Goal: Task Accomplishment & Management: Manage account settings

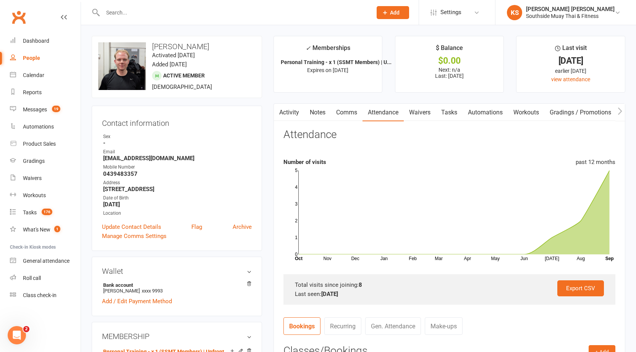
type input "r"
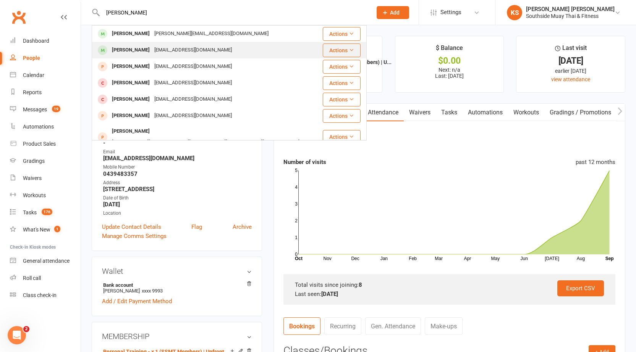
type input "[PERSON_NAME]"
click at [138, 47] on div "[PERSON_NAME]" at bounding box center [131, 50] width 42 height 11
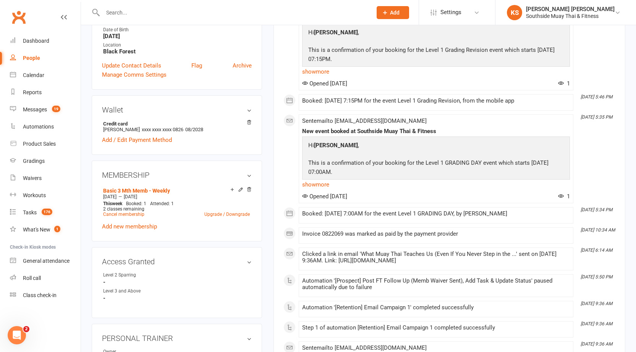
scroll to position [229, 0]
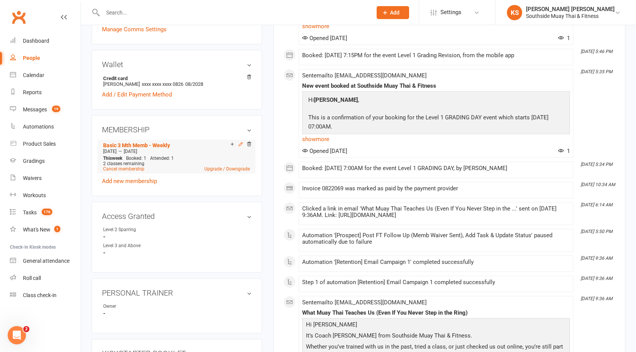
click at [239, 147] on icon at bounding box center [240, 144] width 5 height 5
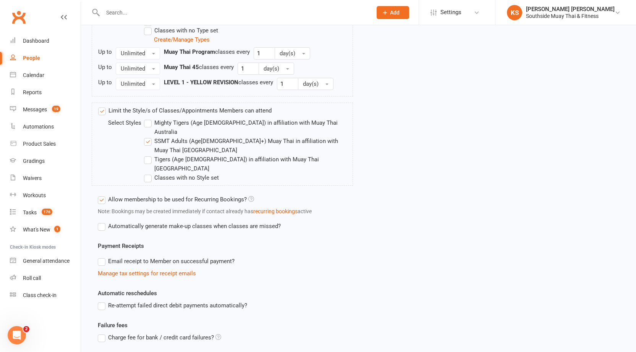
scroll to position [547, 0]
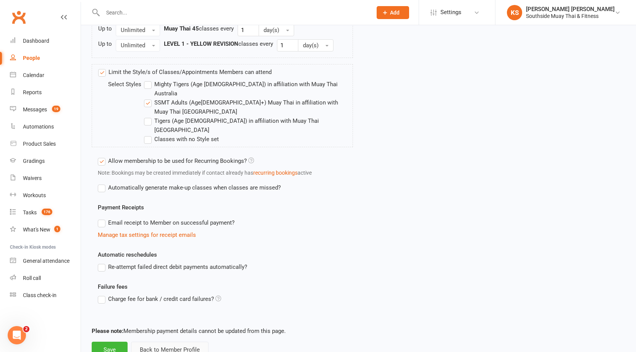
click at [177, 342] on button "Back to Member Profile" at bounding box center [169, 350] width 77 height 16
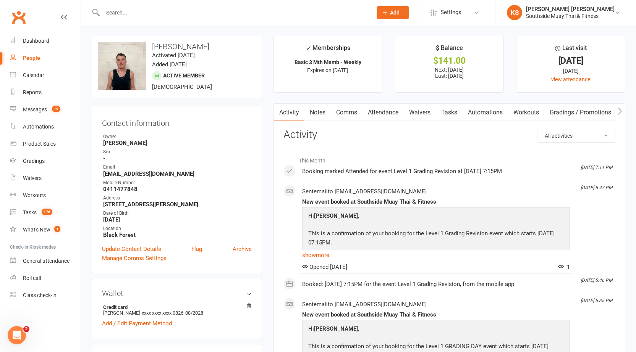
click at [128, 13] on input "text" at bounding box center [233, 12] width 266 height 11
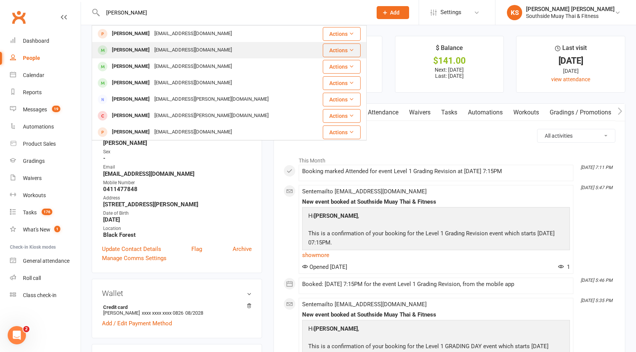
type input "[PERSON_NAME]"
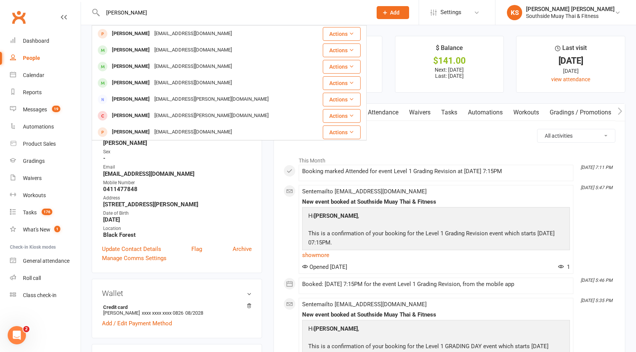
click at [136, 49] on div "[PERSON_NAME]" at bounding box center [131, 50] width 42 height 11
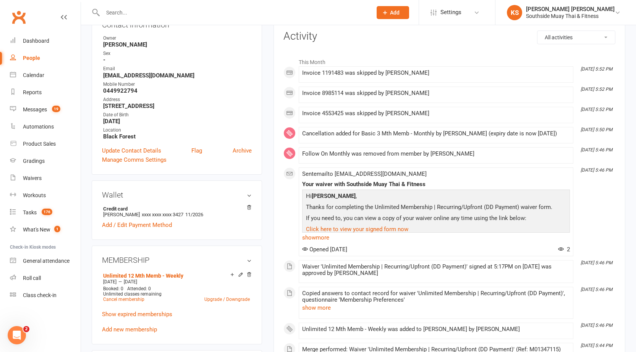
scroll to position [229, 0]
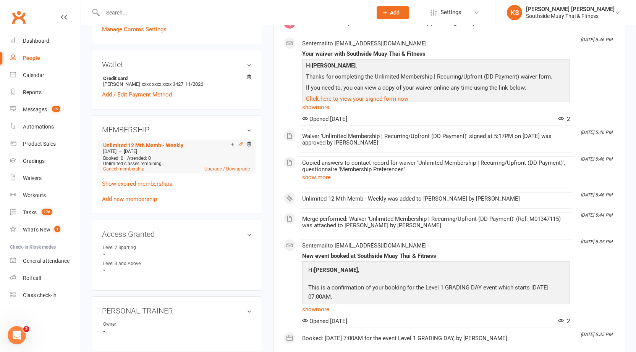
click at [240, 144] on icon at bounding box center [240, 144] width 3 height 3
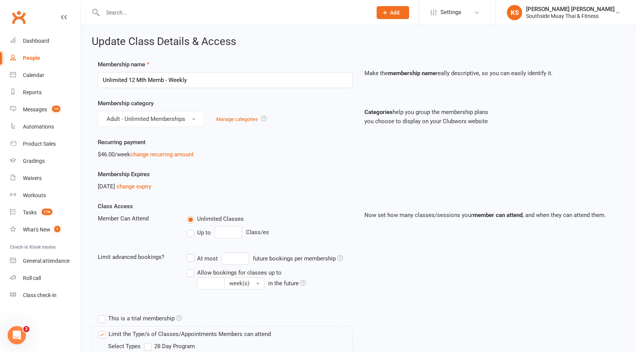
scroll to position [267, 0]
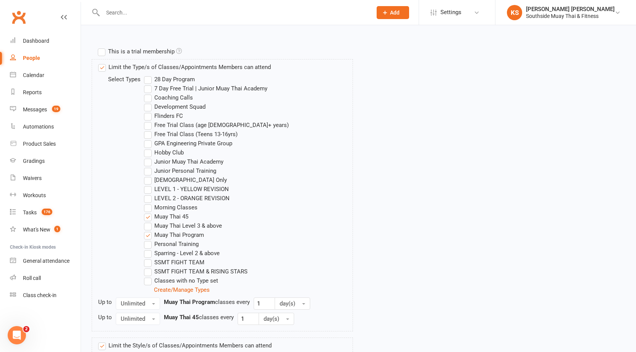
click at [146, 186] on label "LEVEL 1 - YELLOW REVISION" at bounding box center [186, 189] width 85 height 9
click at [146, 185] on input "LEVEL 1 - YELLOW REVISION" at bounding box center [146, 185] width 5 height 0
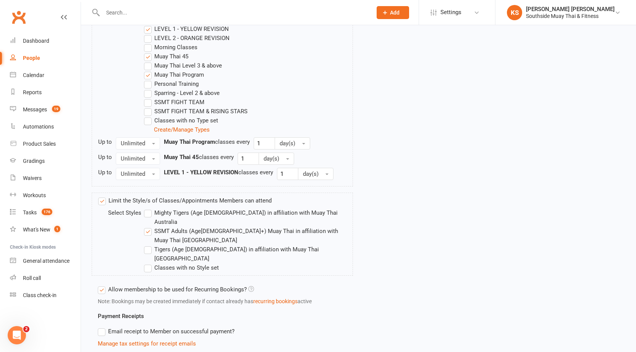
scroll to position [536, 0]
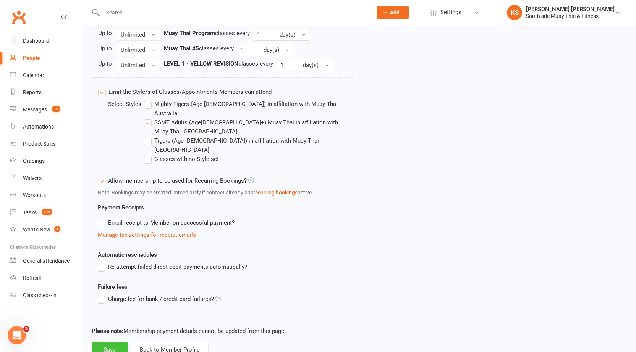
click at [116, 342] on button "Save" at bounding box center [110, 350] width 36 height 16
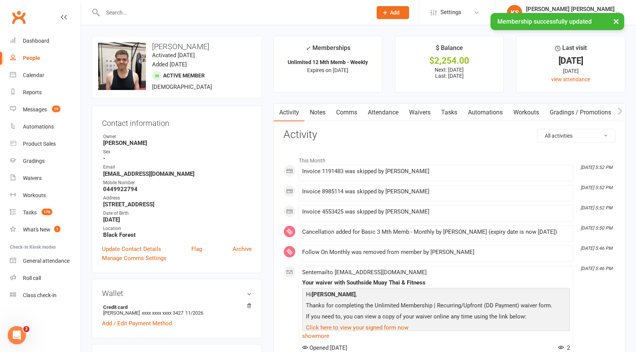
click at [387, 111] on link "Attendance" at bounding box center [382, 113] width 41 height 18
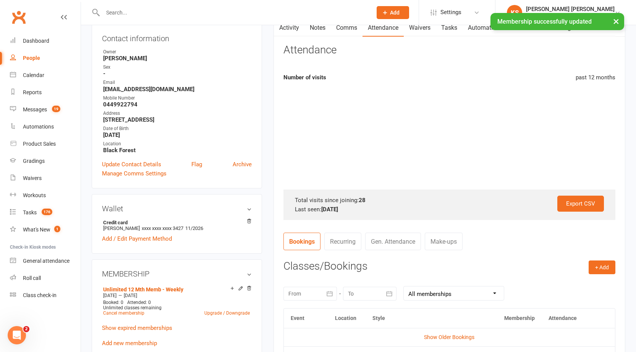
scroll to position [229, 0]
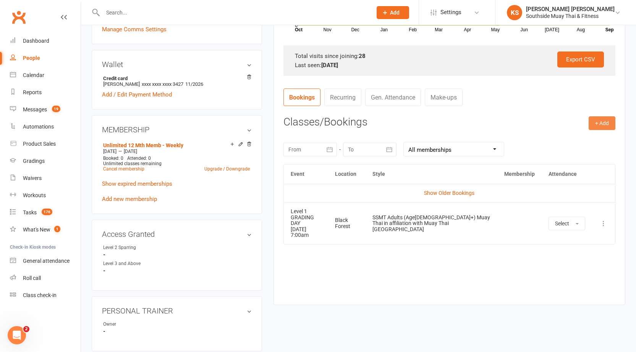
click at [603, 126] on button "+ Add" at bounding box center [601, 123] width 27 height 14
click at [565, 145] on link "Book Event" at bounding box center [577, 140] width 76 height 15
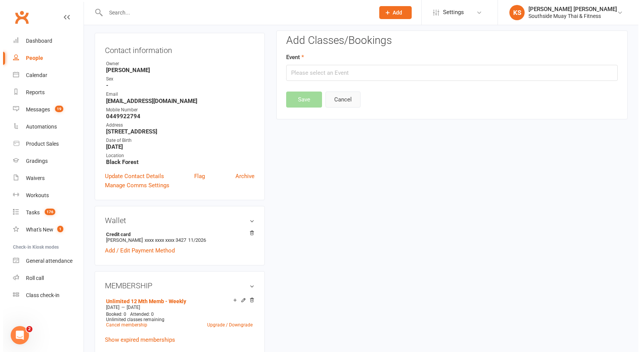
scroll to position [65, 0]
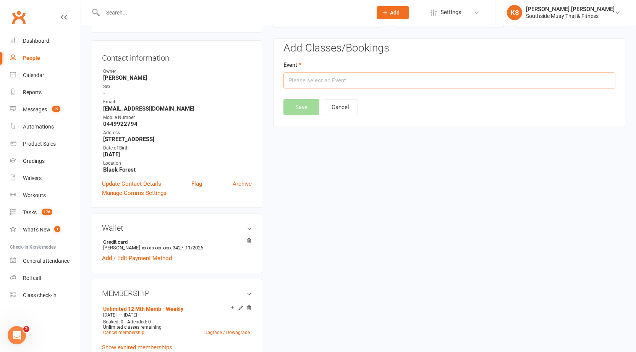
click at [316, 86] on input "text" at bounding box center [449, 81] width 332 height 16
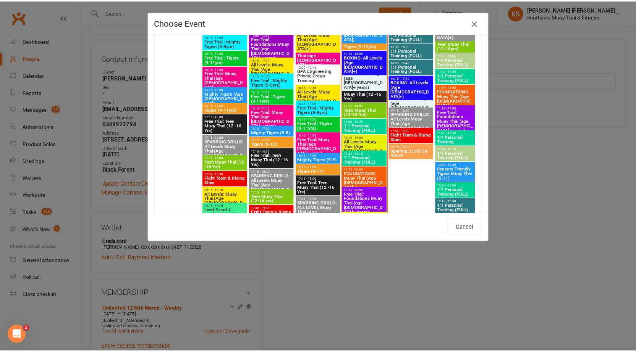
scroll to position [792, 0]
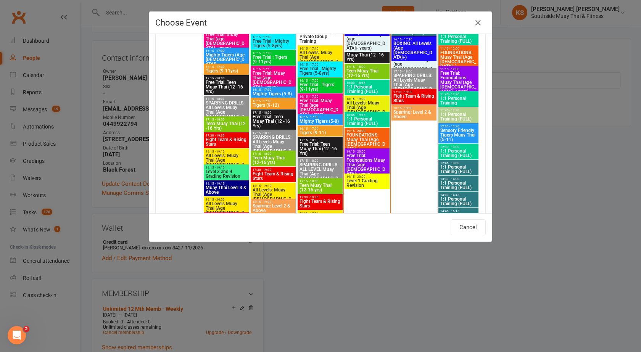
click at [359, 177] on span "19:15 - 20:00" at bounding box center [367, 176] width 42 height 3
type input "Level 1 Grading Revision - [DATE] 7:15:00 PM"
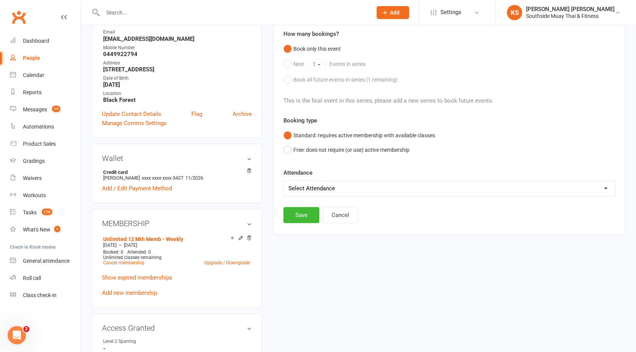
scroll to position [142, 0]
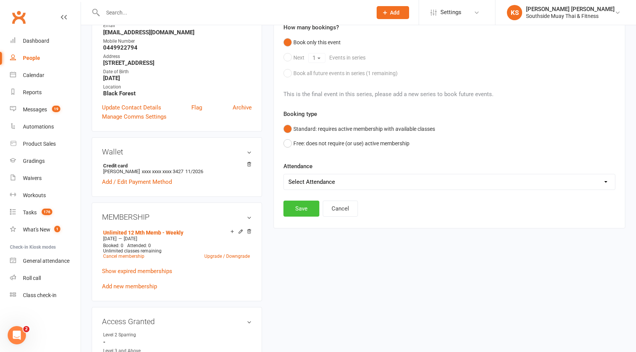
click at [303, 208] on button "Save" at bounding box center [301, 209] width 36 height 16
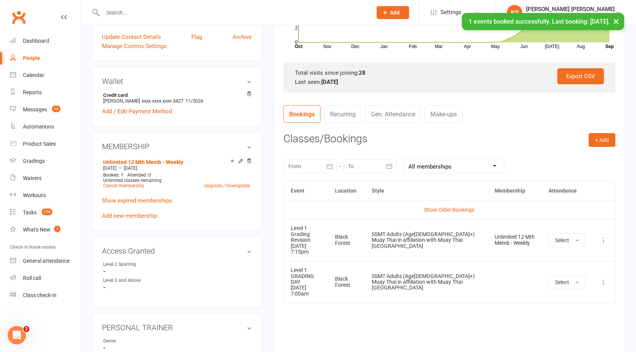
scroll to position [294, 0]
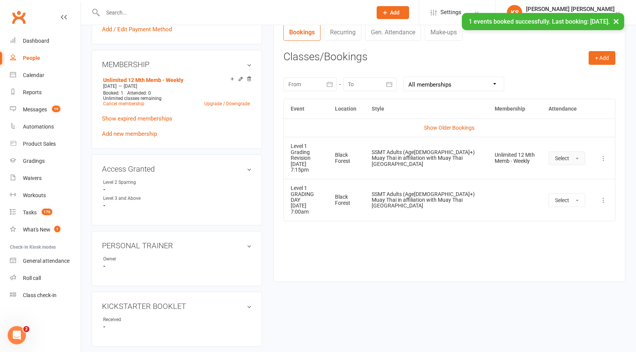
click at [562, 156] on span "Select" at bounding box center [562, 158] width 14 height 6
click at [560, 175] on span "Attended" at bounding box center [566, 175] width 23 height 7
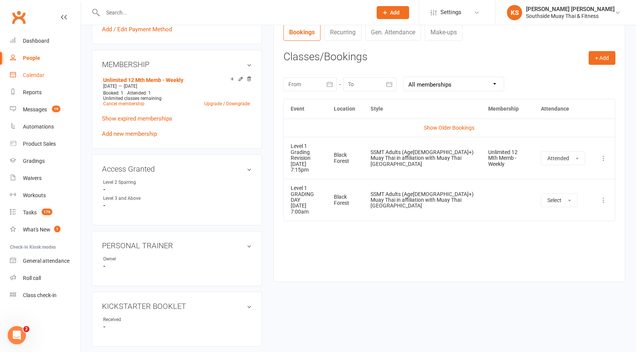
click at [42, 79] on link "Calendar" at bounding box center [45, 75] width 71 height 17
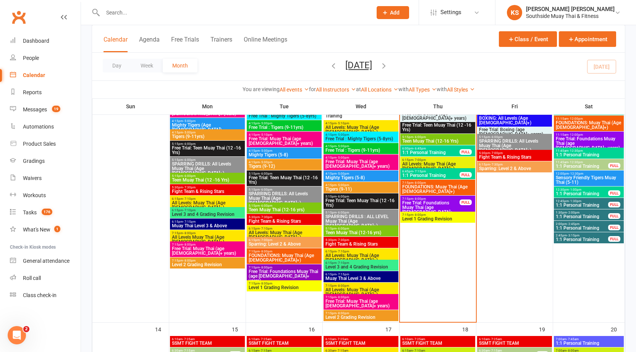
scroll to position [611, 0]
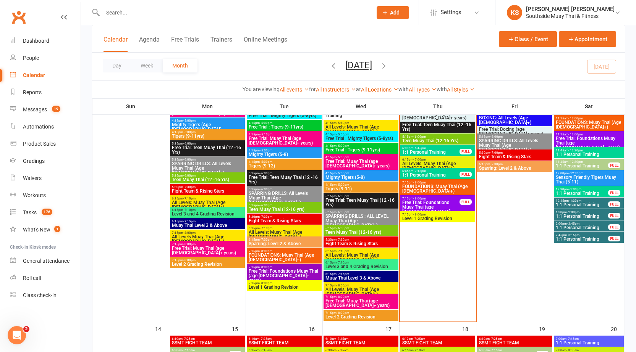
click at [439, 216] on span "Level 1 Grading Revision" at bounding box center [438, 218] width 72 height 5
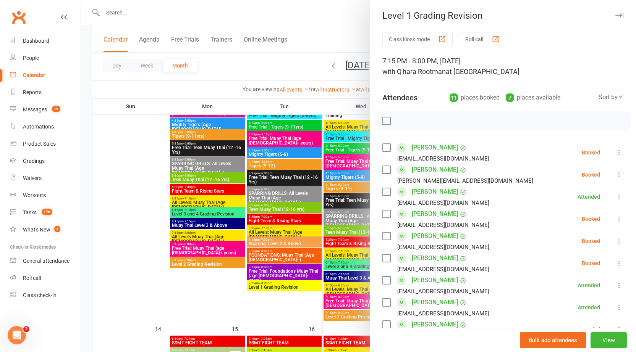
scroll to position [0, 0]
click at [602, 18] on div "Level 1 Grading Revision" at bounding box center [503, 16] width 266 height 11
click at [615, 16] on icon "button" at bounding box center [619, 15] width 8 height 5
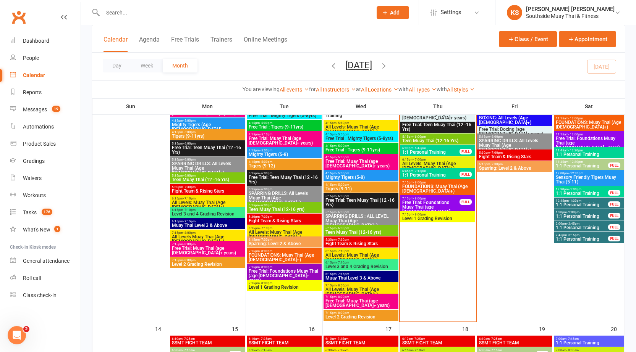
click at [439, 188] on span "FOUNDATIONS: Muay Thai (Age [DEMOGRAPHIC_DATA]+)" at bounding box center [438, 188] width 72 height 9
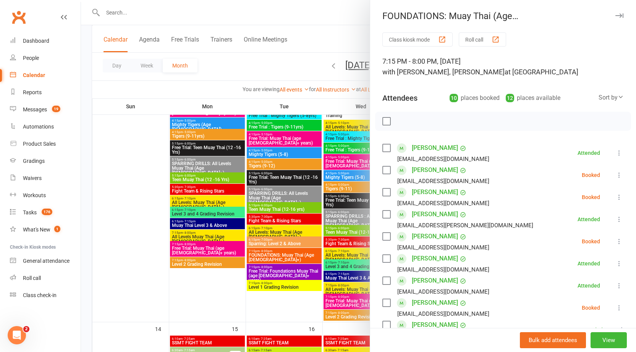
click at [612, 14] on div "FOUNDATIONS: Muay Thai (Age [DEMOGRAPHIC_DATA]+)" at bounding box center [503, 16] width 266 height 11
click at [615, 18] on icon "button" at bounding box center [619, 15] width 8 height 5
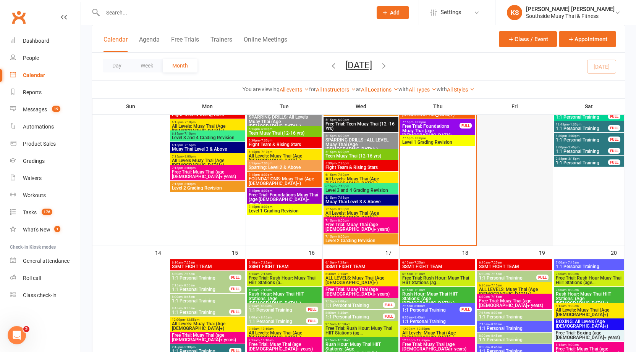
scroll to position [611, 0]
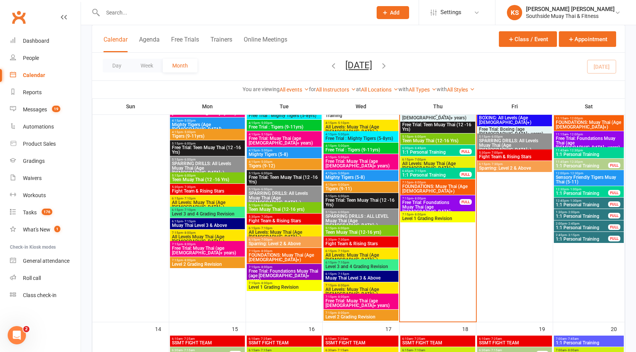
click at [440, 207] on span "Free Trial: Foundations Muay Thai (age [DEMOGRAPHIC_DATA]+ years)" at bounding box center [431, 209] width 58 height 18
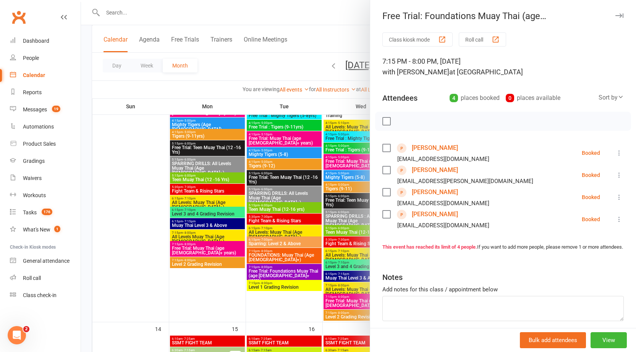
click at [615, 174] on icon at bounding box center [619, 175] width 8 height 8
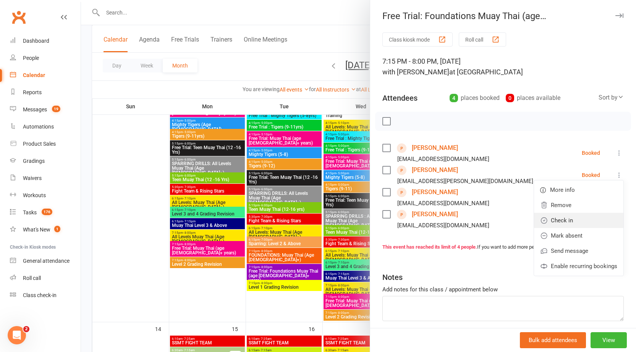
click at [569, 218] on link "Check in" at bounding box center [578, 220] width 89 height 15
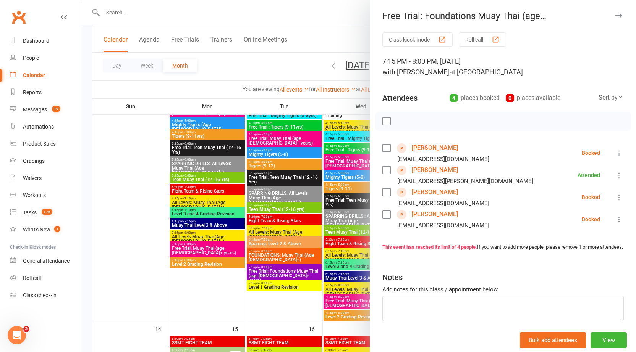
click at [613, 14] on div "Free Trial: Foundations Muay Thai (age [DEMOGRAPHIC_DATA]+ years)" at bounding box center [503, 16] width 266 height 11
drag, startPoint x: 610, startPoint y: 16, endPoint x: 563, endPoint y: 109, distance: 103.6
click at [615, 16] on icon "button" at bounding box center [619, 15] width 8 height 5
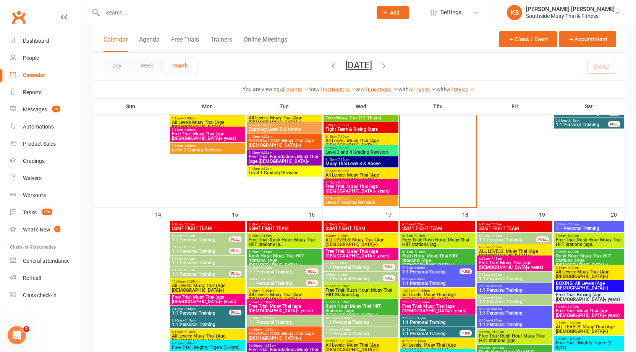
scroll to position [649, 0]
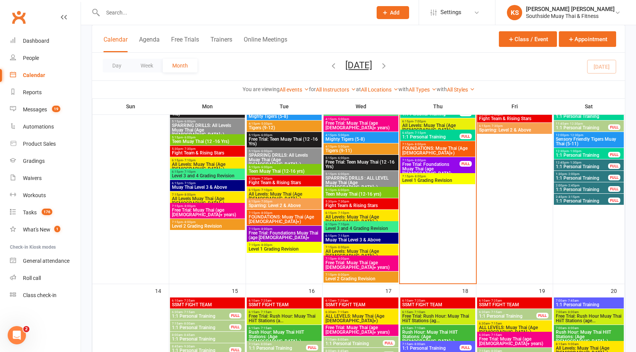
click at [429, 178] on span "7:15pm - 8:00pm" at bounding box center [438, 176] width 72 height 3
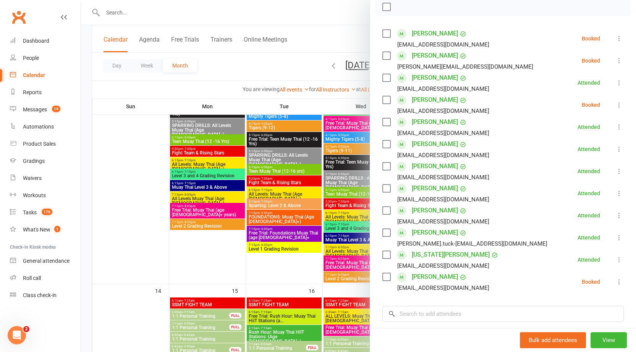
scroll to position [153, 0]
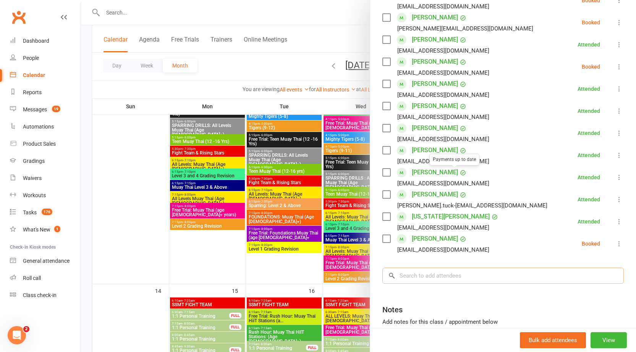
click at [441, 279] on input "search" at bounding box center [502, 276] width 241 height 16
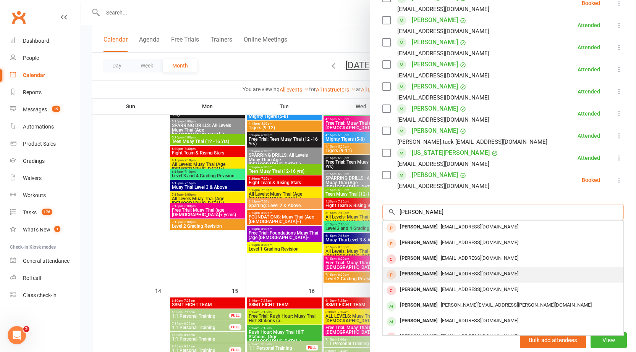
scroll to position [0, 0]
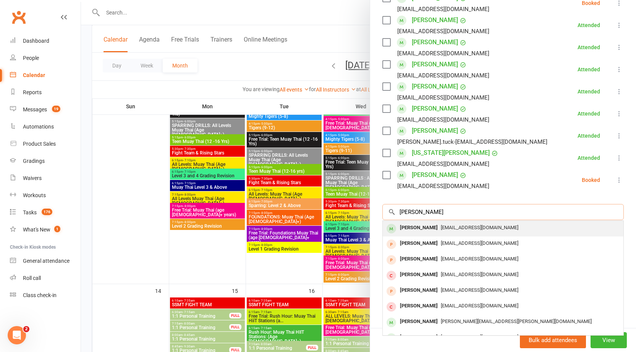
type input "[PERSON_NAME]"
click at [441, 229] on span "[EMAIL_ADDRESS][DOMAIN_NAME]" at bounding box center [479, 228] width 77 height 6
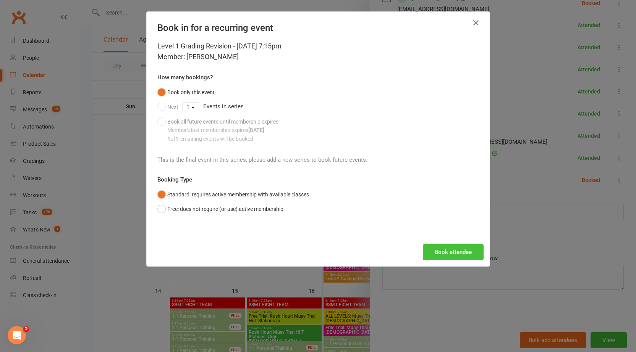
click at [439, 258] on button "Book attendee" at bounding box center [453, 252] width 61 height 16
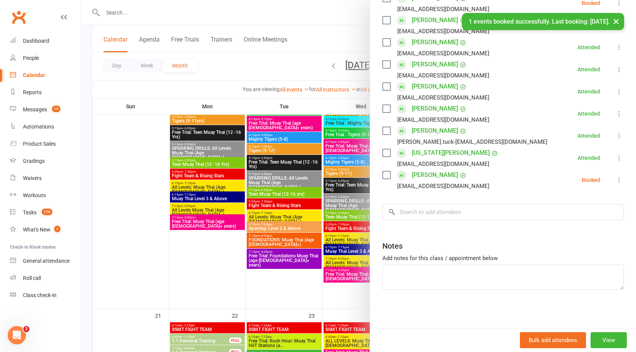
scroll to position [1033, 0]
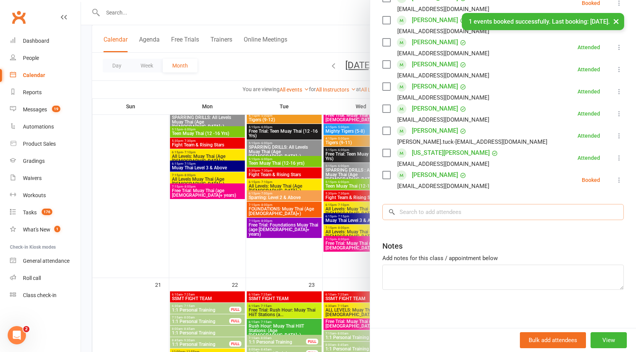
click at [422, 210] on input "search" at bounding box center [502, 212] width 241 height 16
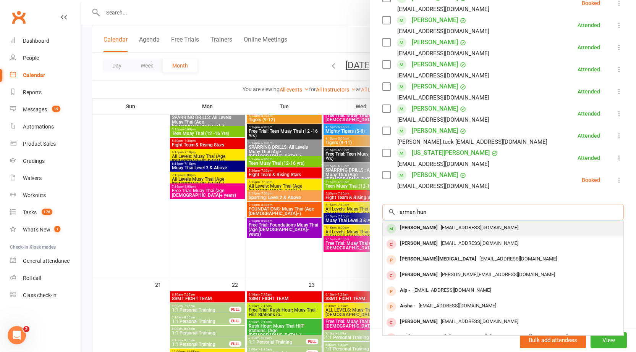
type input "arman hun"
click at [414, 232] on div "[PERSON_NAME]" at bounding box center [419, 228] width 44 height 11
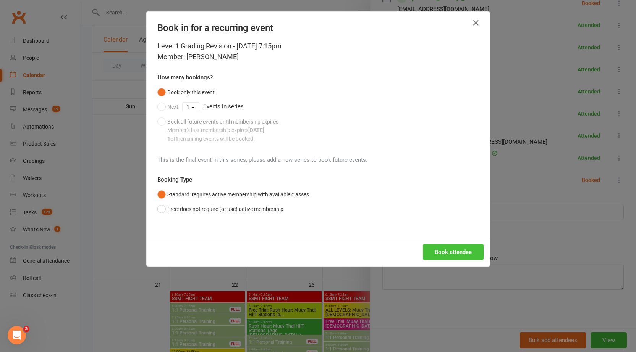
click at [426, 253] on button "Book attendee" at bounding box center [453, 252] width 61 height 16
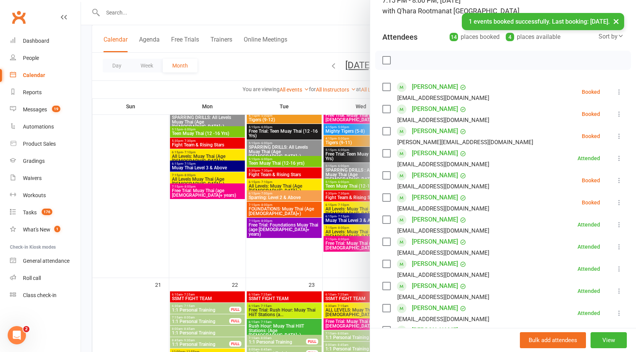
scroll to position [48, 0]
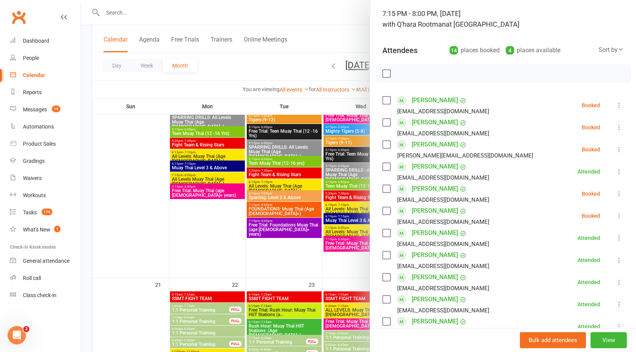
click at [615, 194] on icon at bounding box center [619, 194] width 8 height 8
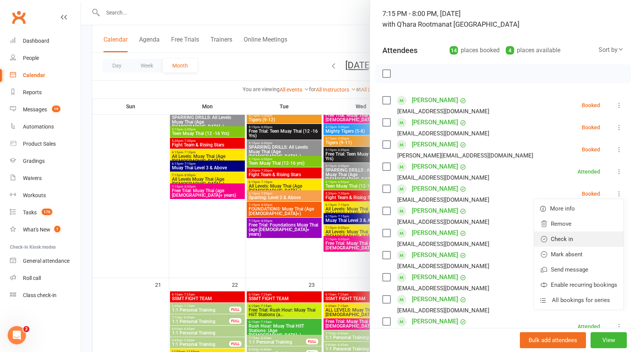
click at [561, 239] on link "Check in" at bounding box center [578, 239] width 89 height 15
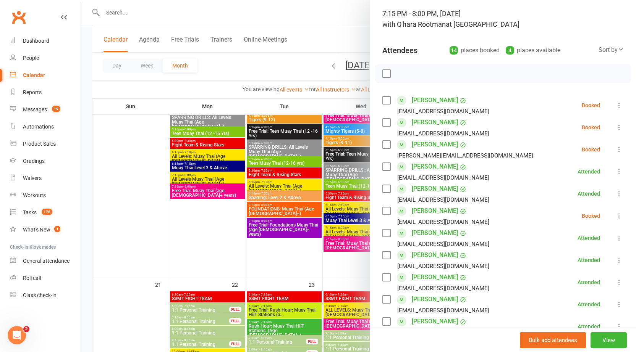
click at [615, 149] on icon at bounding box center [619, 150] width 8 height 8
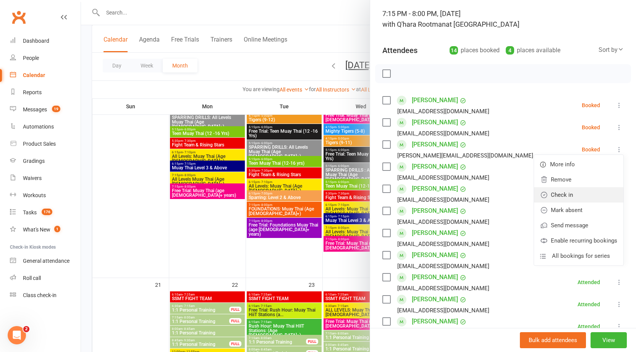
click at [571, 190] on link "Check in" at bounding box center [578, 194] width 89 height 15
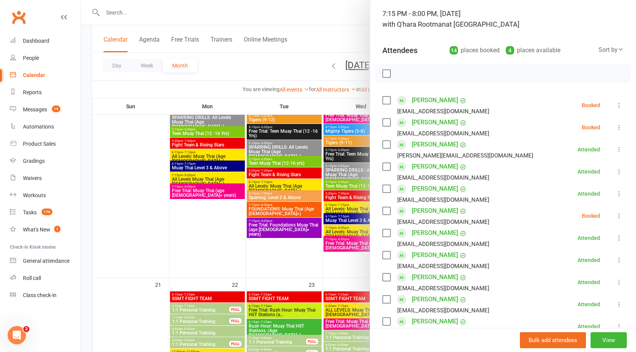
click at [615, 105] on icon at bounding box center [619, 106] width 8 height 8
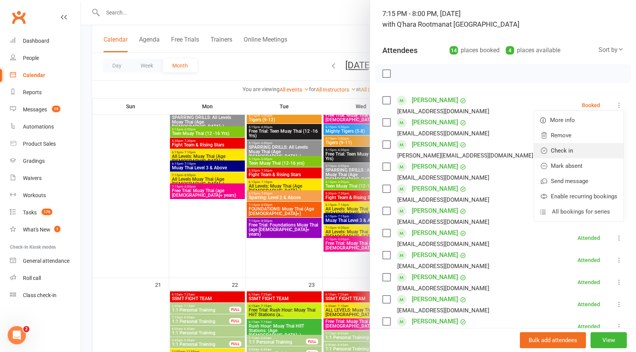
click at [566, 154] on link "Check in" at bounding box center [578, 150] width 89 height 15
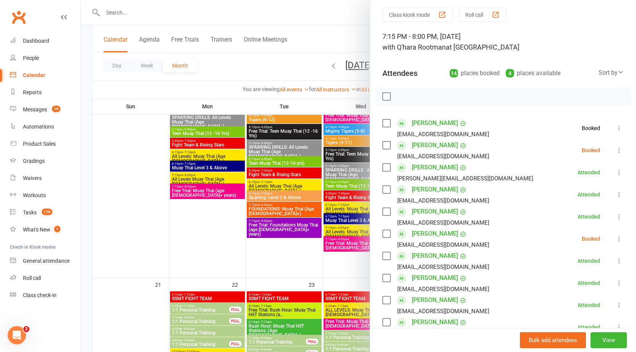
scroll to position [0, 0]
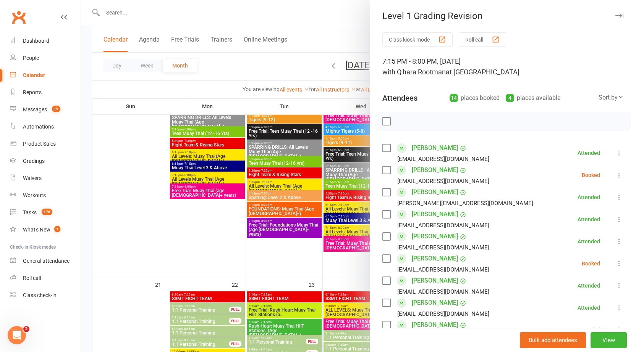
click at [615, 17] on icon "button" at bounding box center [619, 15] width 8 height 5
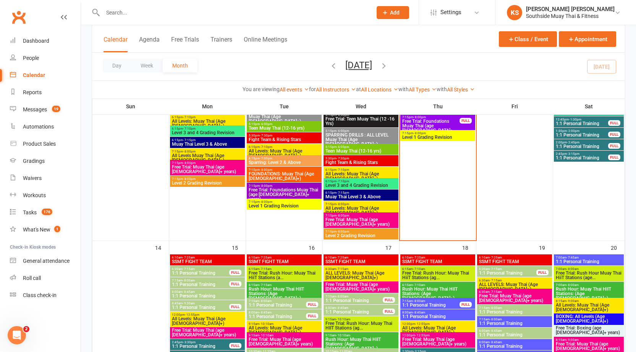
scroll to position [575, 0]
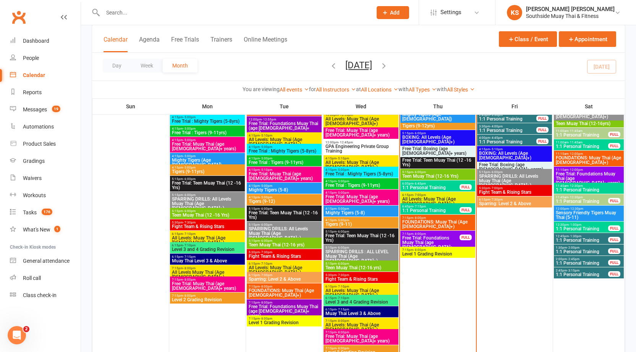
click at [437, 223] on span "FOUNDATIONS: Muay Thai (Age [DEMOGRAPHIC_DATA]+)" at bounding box center [438, 224] width 72 height 9
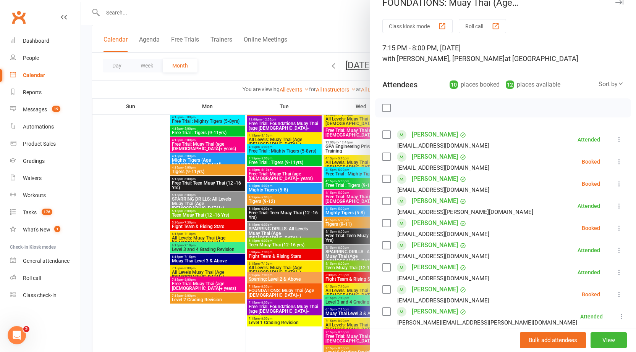
scroll to position [0, 0]
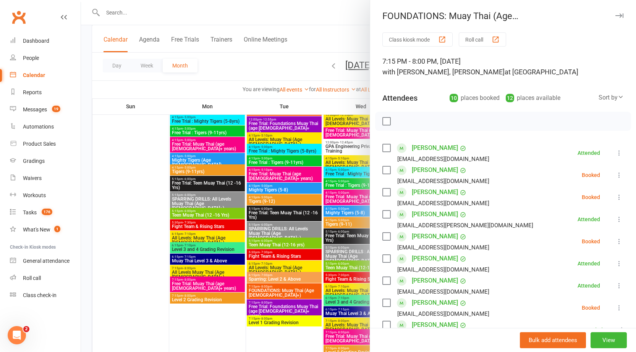
drag, startPoint x: 606, startPoint y: 15, endPoint x: 604, endPoint y: 18, distance: 4.4
click at [615, 15] on icon "button" at bounding box center [619, 15] width 8 height 5
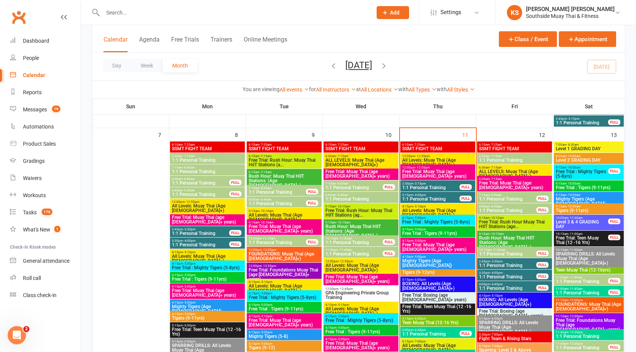
scroll to position [384, 0]
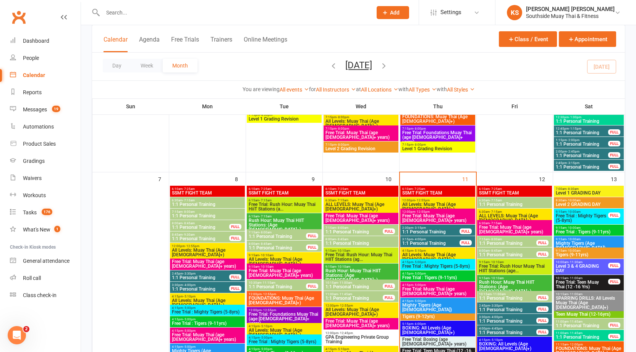
click at [585, 191] on span "Level 1 GRADING DAY" at bounding box center [588, 193] width 67 height 5
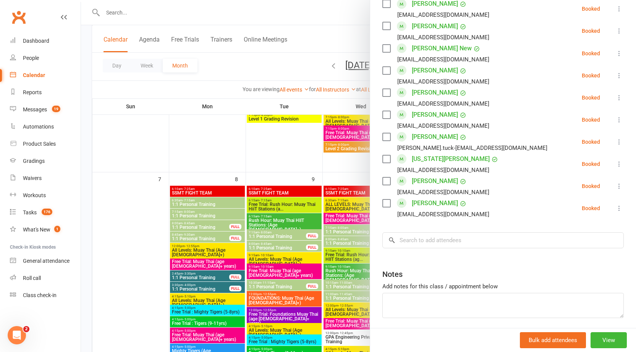
scroll to position [483, 0]
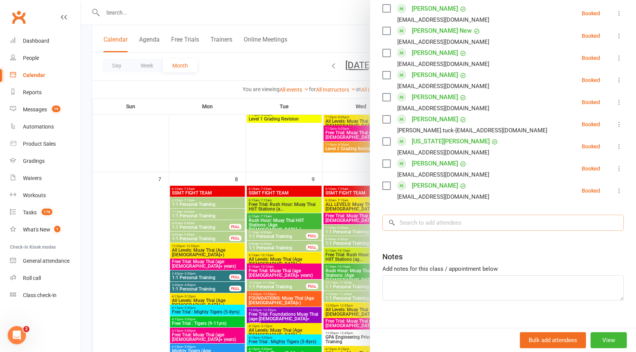
click at [482, 216] on input "search" at bounding box center [502, 223] width 241 height 16
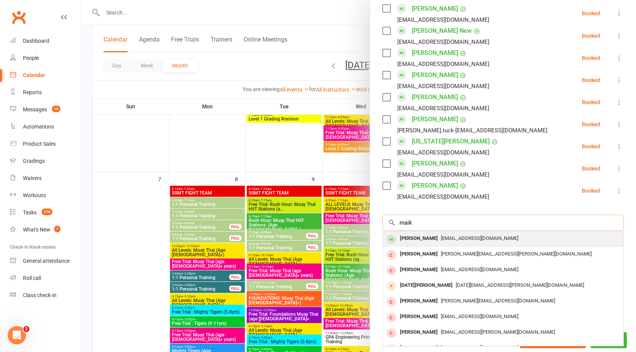
type input "maik"
click at [445, 236] on span "[EMAIL_ADDRESS][DOMAIN_NAME]" at bounding box center [479, 239] width 77 height 6
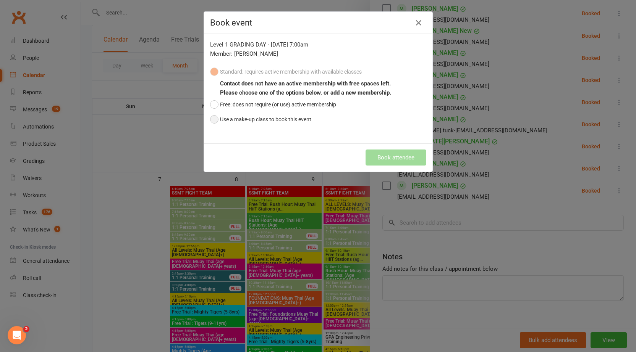
click at [258, 118] on button "Use a make-up class to book this event" at bounding box center [260, 119] width 101 height 15
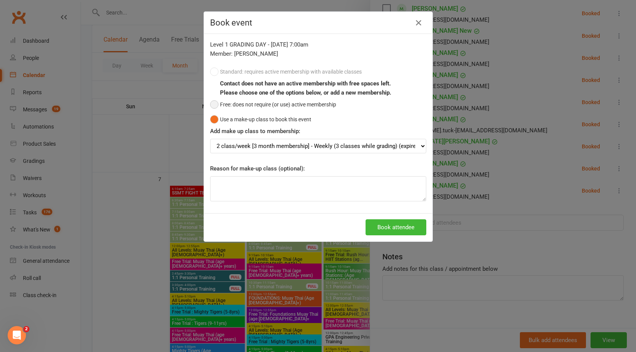
click at [251, 104] on button "Free: does not require (or use) active membership" at bounding box center [273, 104] width 126 height 15
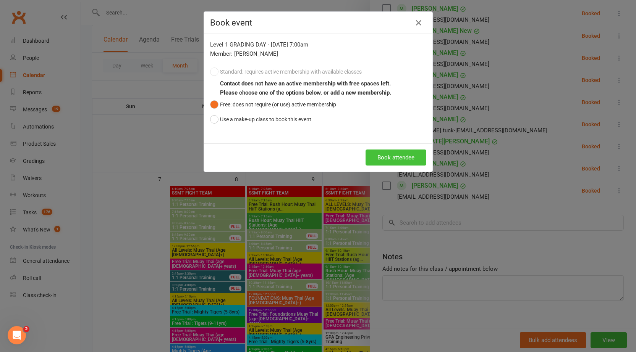
click at [395, 150] on button "Book attendee" at bounding box center [395, 158] width 61 height 16
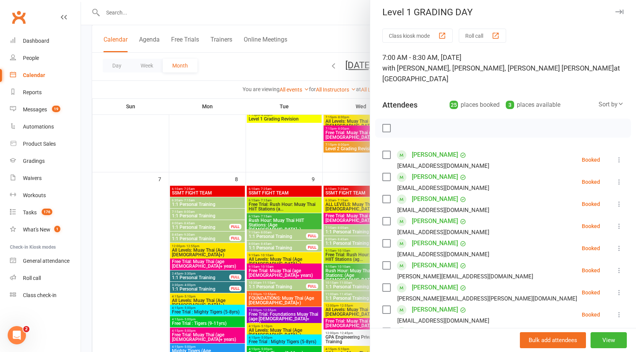
scroll to position [0, 0]
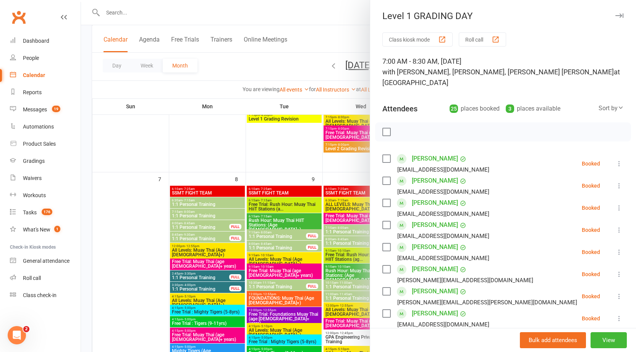
click at [615, 17] on icon "button" at bounding box center [619, 15] width 8 height 5
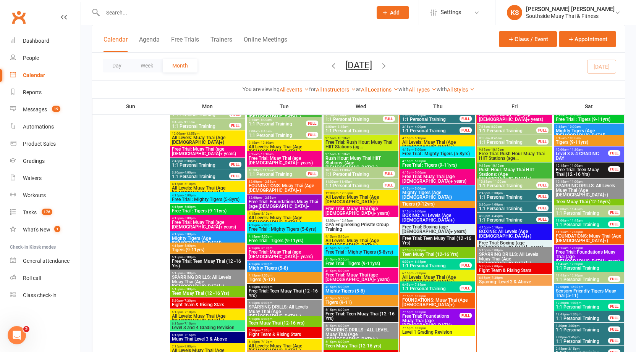
scroll to position [575, 0]
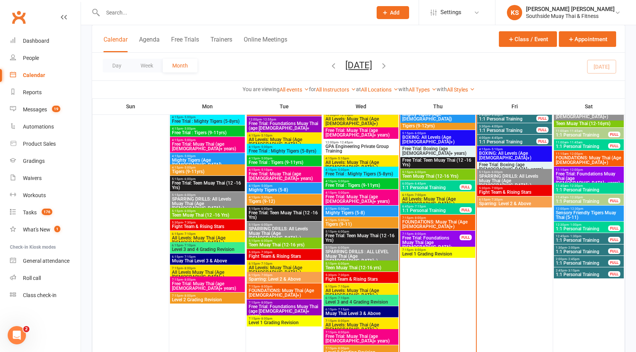
click at [423, 255] on span "Level 1 Grading Revision" at bounding box center [438, 254] width 72 height 5
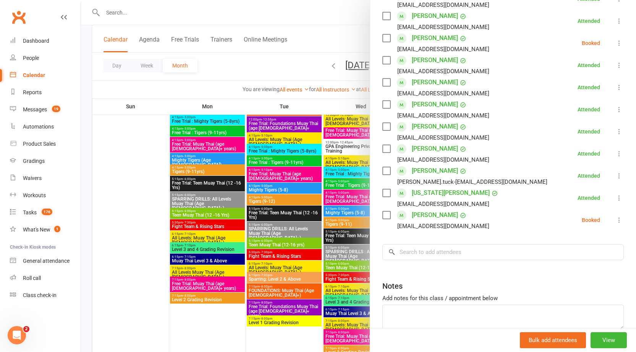
scroll to position [261, 0]
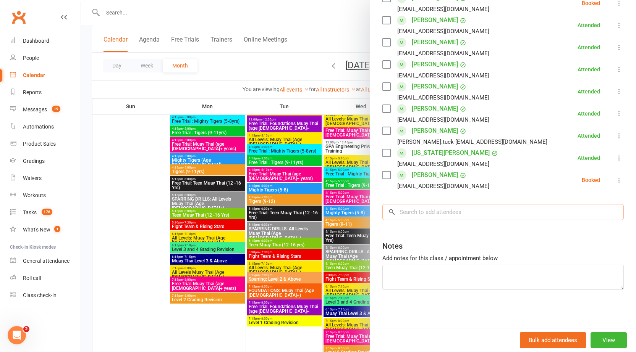
click at [456, 210] on input "search" at bounding box center [502, 212] width 241 height 16
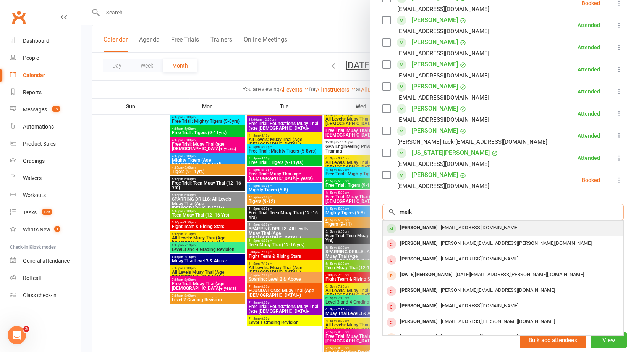
type input "maik"
click at [446, 228] on span "[EMAIL_ADDRESS][DOMAIN_NAME]" at bounding box center [479, 228] width 77 height 6
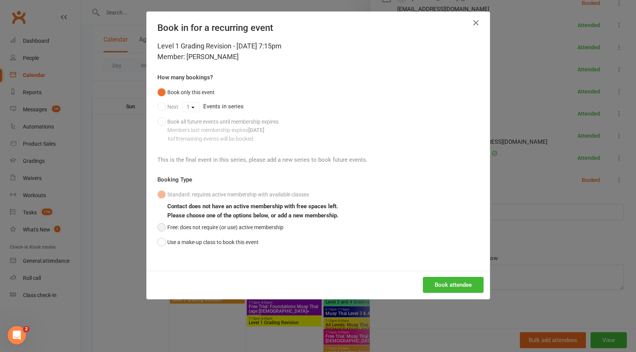
click at [182, 229] on button "Free: does not require (or use) active membership" at bounding box center [220, 227] width 126 height 15
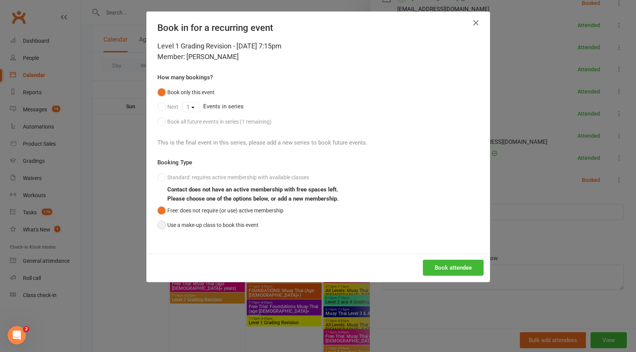
click at [178, 223] on button "Use a make-up class to book this event" at bounding box center [207, 225] width 101 height 15
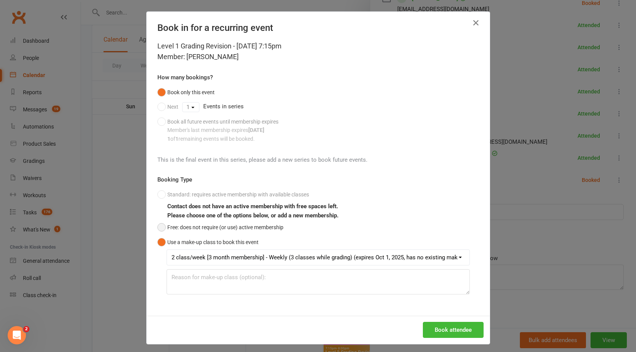
click at [178, 222] on button "Free: does not require (or use) active membership" at bounding box center [220, 227] width 126 height 15
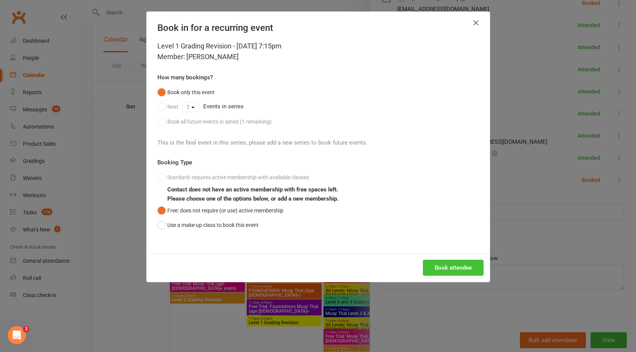
click at [466, 269] on button "Book attendee" at bounding box center [453, 268] width 61 height 16
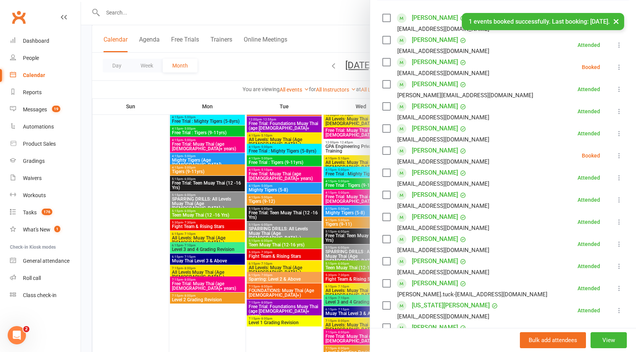
scroll to position [92, 0]
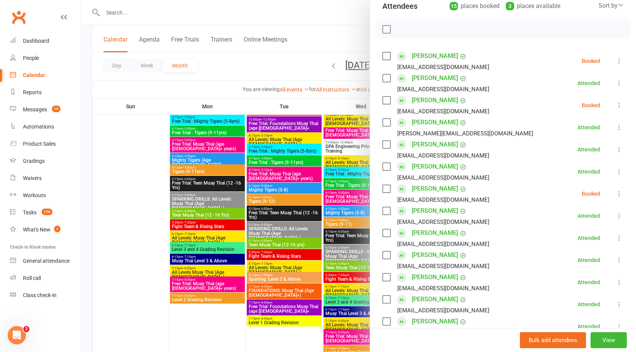
click at [615, 193] on icon at bounding box center [619, 194] width 8 height 8
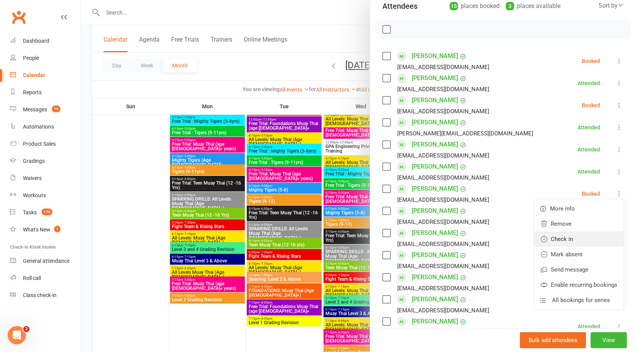
click at [545, 243] on link "Check in" at bounding box center [578, 239] width 89 height 15
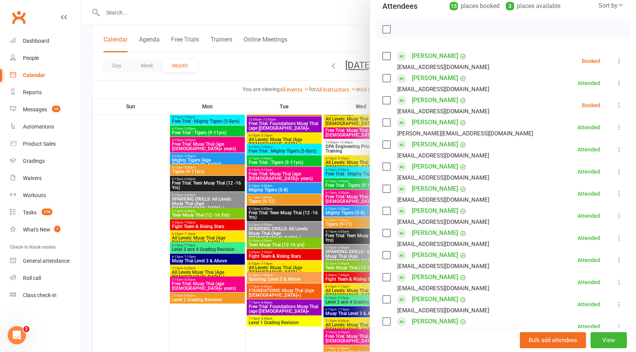
click at [615, 104] on icon at bounding box center [619, 106] width 8 height 8
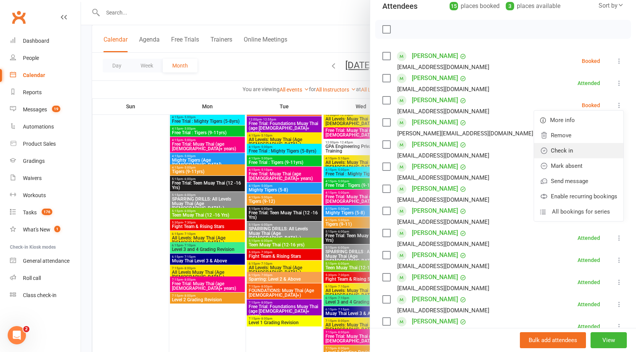
click at [575, 153] on link "Check in" at bounding box center [578, 150] width 89 height 15
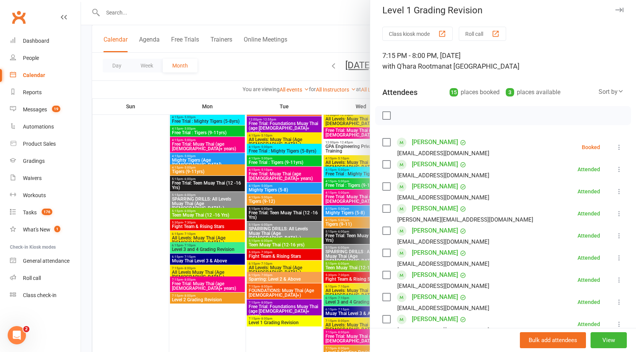
scroll to position [0, 0]
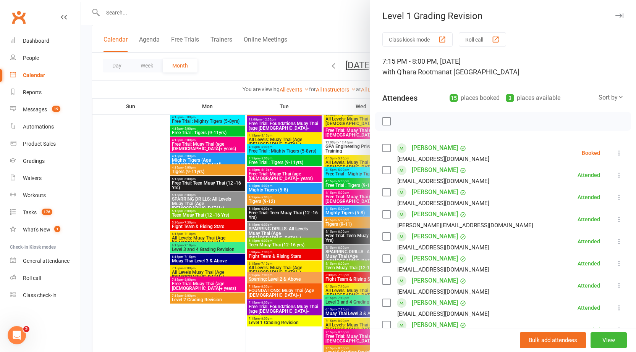
click at [615, 152] on icon at bounding box center [619, 153] width 8 height 8
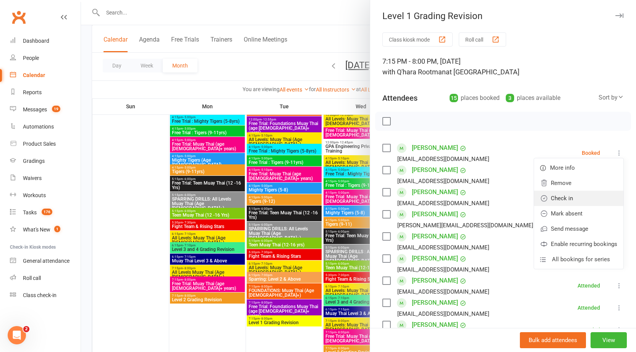
click at [563, 196] on link "Check in" at bounding box center [578, 198] width 89 height 15
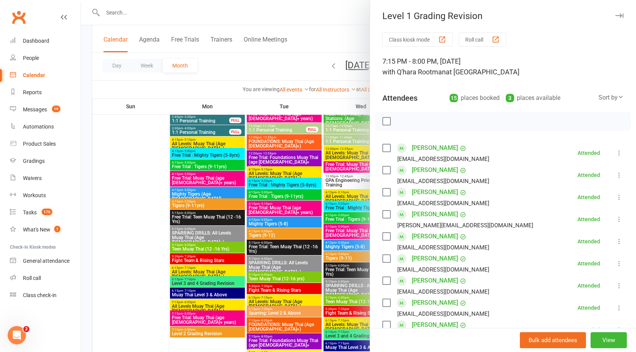
scroll to position [499, 0]
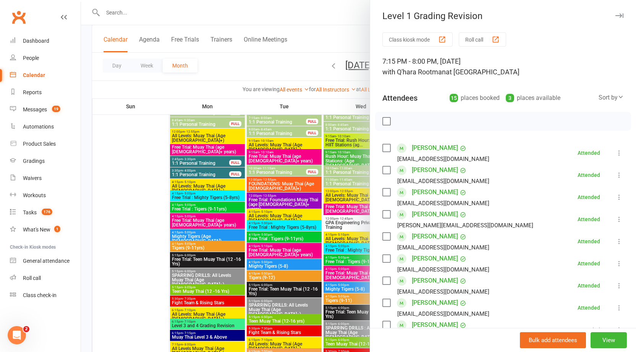
click at [615, 16] on icon "button" at bounding box center [619, 15] width 8 height 5
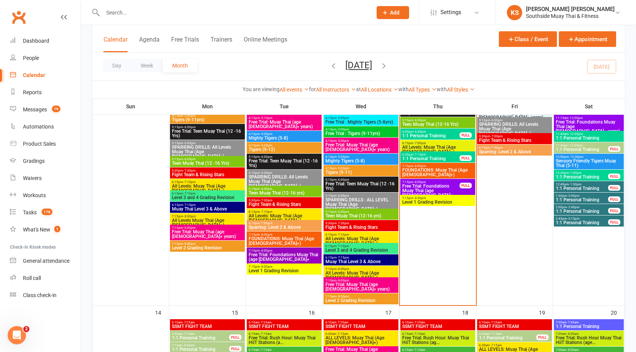
scroll to position [613, 0]
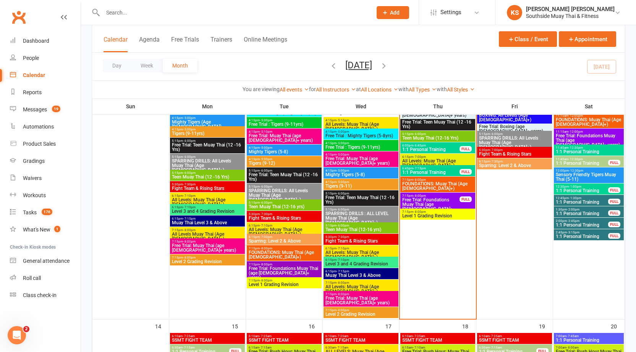
click at [444, 204] on span "Free Trial: Foundations Muay Thai (age [DEMOGRAPHIC_DATA]+ years)" at bounding box center [431, 207] width 58 height 18
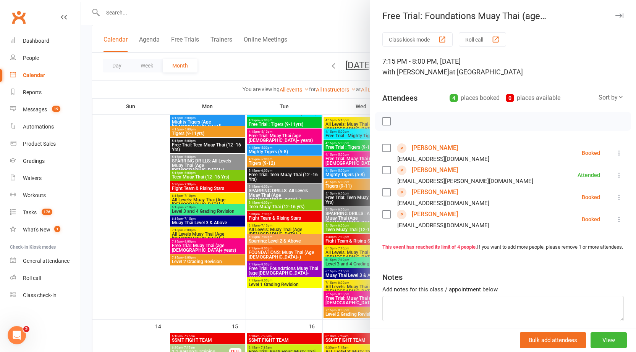
click at [615, 16] on icon "button" at bounding box center [619, 15] width 8 height 5
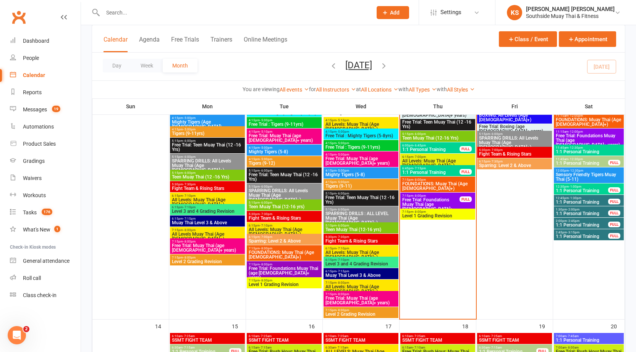
click at [435, 201] on span "Free Trial: Foundations Muay Thai (age [DEMOGRAPHIC_DATA]+ years)" at bounding box center [431, 207] width 58 height 18
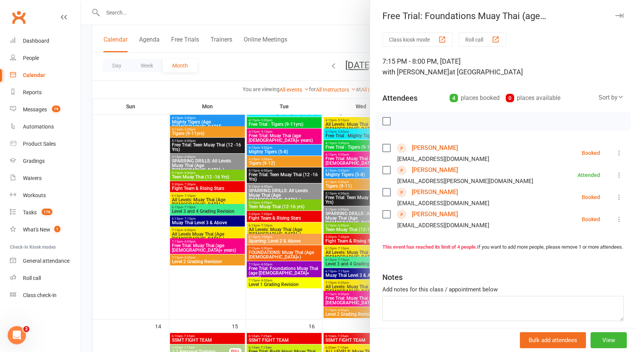
click at [423, 194] on link "[PERSON_NAME]" at bounding box center [435, 192] width 46 height 12
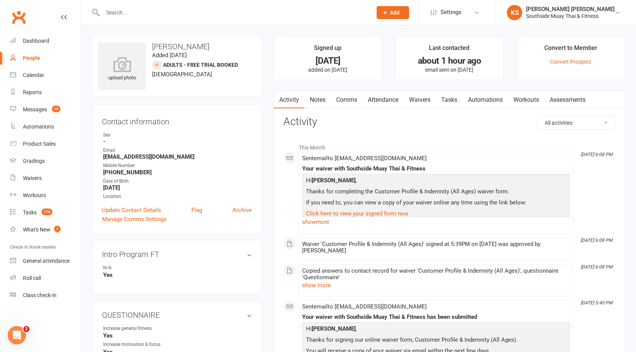
click at [393, 102] on link "Attendance" at bounding box center [382, 100] width 41 height 18
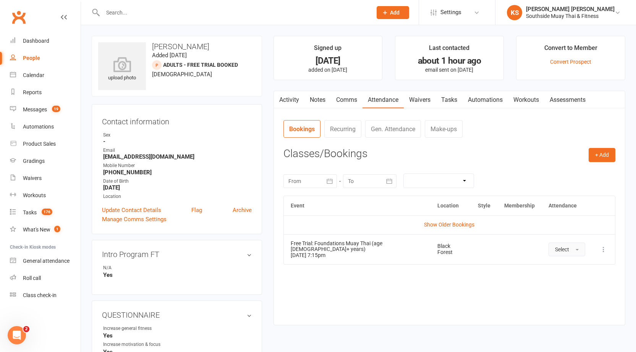
click at [560, 249] on span "Select" at bounding box center [562, 250] width 14 height 6
click at [557, 266] on span "Attended" at bounding box center [566, 266] width 23 height 7
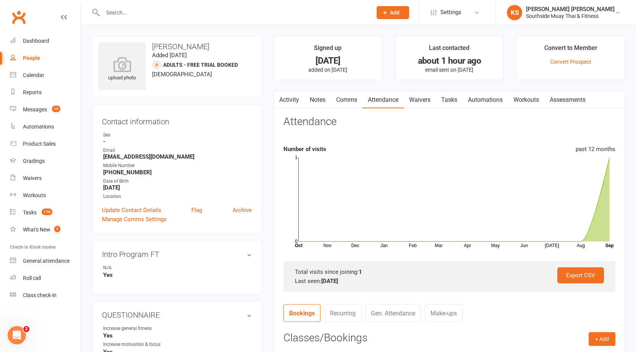
scroll to position [153, 0]
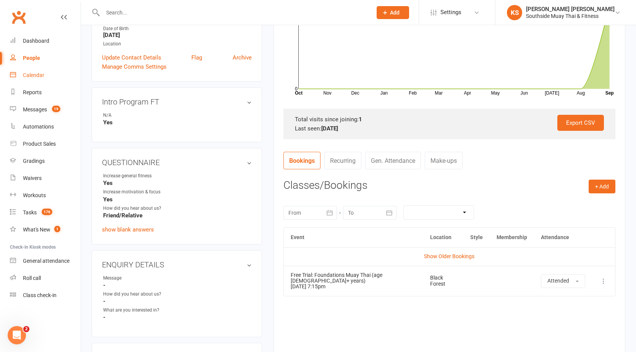
click at [33, 77] on div "Calendar" at bounding box center [33, 75] width 21 height 6
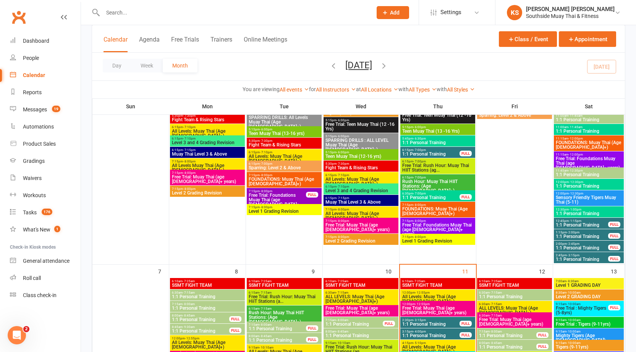
scroll to position [305, 0]
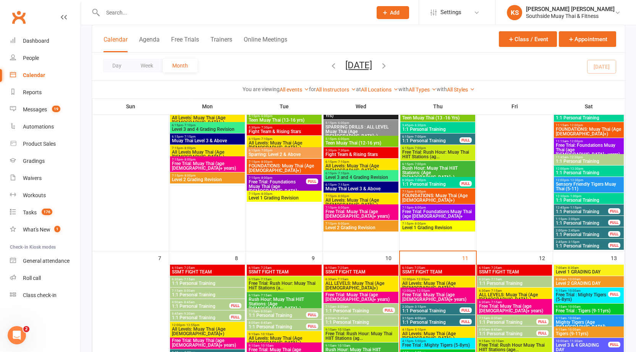
click at [434, 205] on div "7:15pm - 8:00pm Free Trial: Foundations Muay Thai (age [DEMOGRAPHIC_DATA]+ year…" at bounding box center [437, 215] width 75 height 20
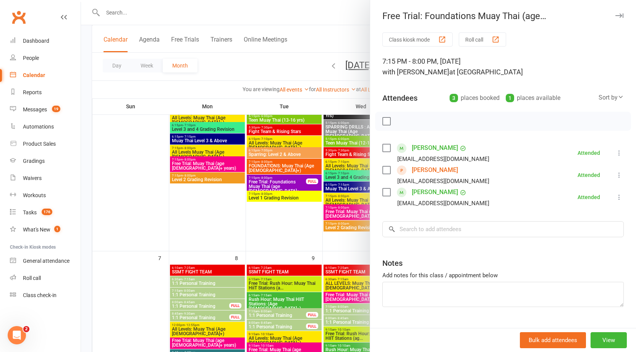
click at [615, 16] on icon "button" at bounding box center [619, 15] width 8 height 5
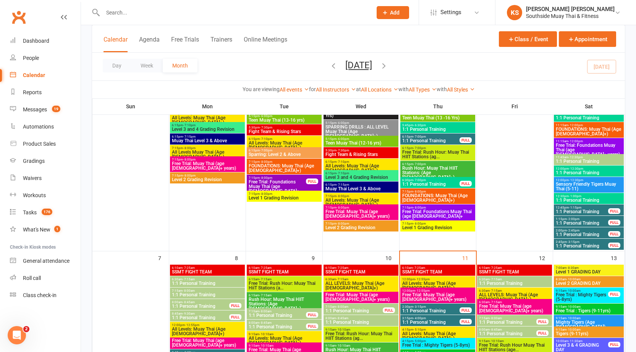
click at [589, 71] on div "Day Week Month [DATE] [DATE] Sun Mon Tue Wed Thu Fri Sat 31 01 02 03 04 05 06 0…" at bounding box center [358, 67] width 533 height 28
click at [125, 69] on button "Day" at bounding box center [117, 66] width 28 height 14
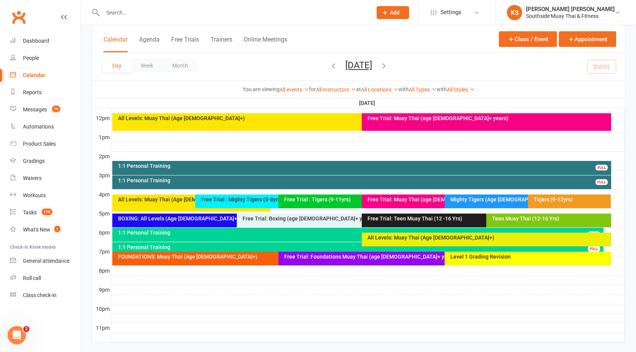
scroll to position [283, 0]
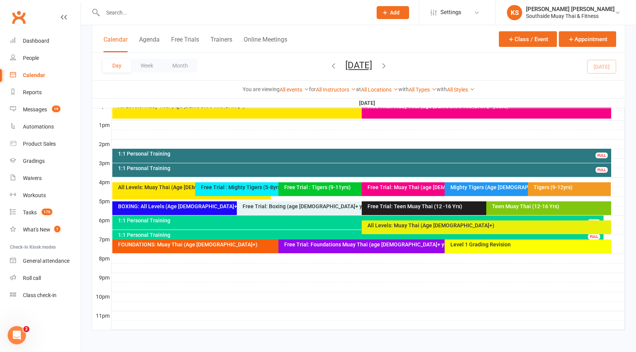
click at [381, 245] on div "Free Trial: Foundations Muay Thai (age [DEMOGRAPHIC_DATA]+ years)" at bounding box center [443, 244] width 318 height 5
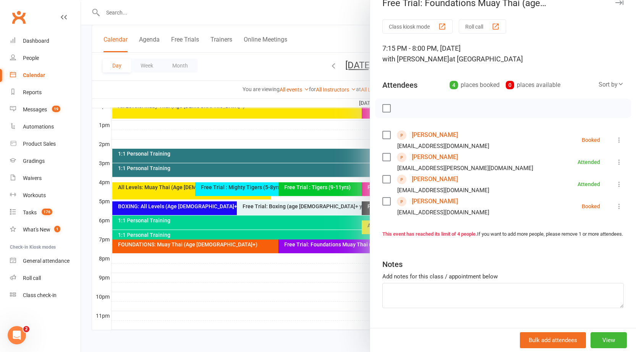
scroll to position [13, 0]
